Goal: Book appointment/travel/reservation

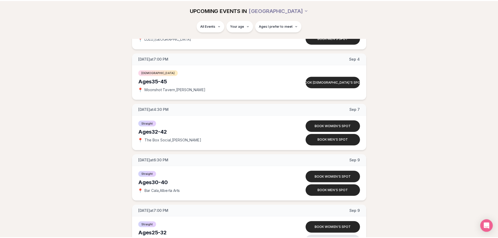
scroll to position [1193, 0]
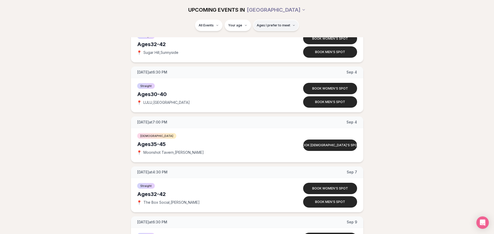
click at [284, 26] on span "Ages I prefer to meet" at bounding box center [273, 25] width 33 height 4
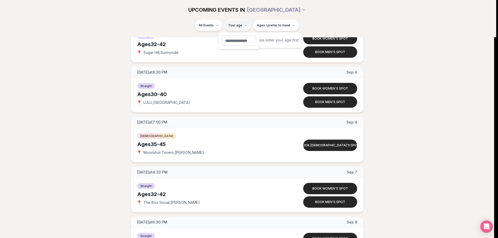
click at [245, 24] on html "Back to home luvvly LOW-PRESSURE SPEED DATING How it Works 💗 3,000 + monthly fi…" at bounding box center [249, 207] width 498 height 2801
type input "**"
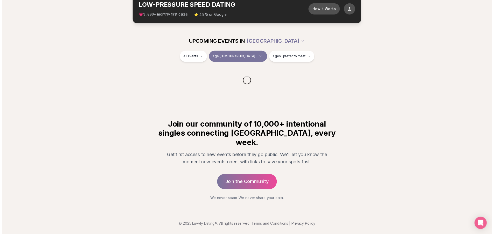
scroll to position [24, 0]
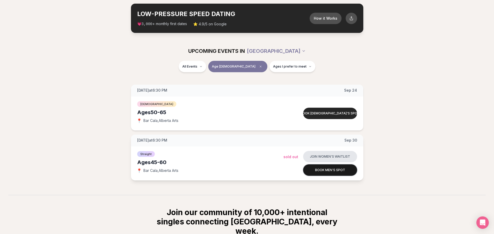
click at [322, 171] on button "Book men's spot" at bounding box center [330, 170] width 54 height 11
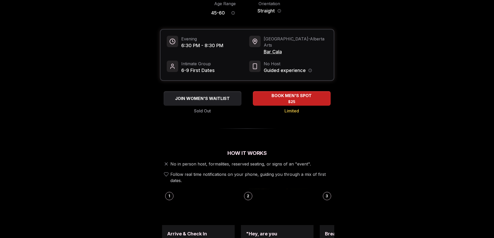
scroll to position [104, 0]
